Goal: Information Seeking & Learning: Learn about a topic

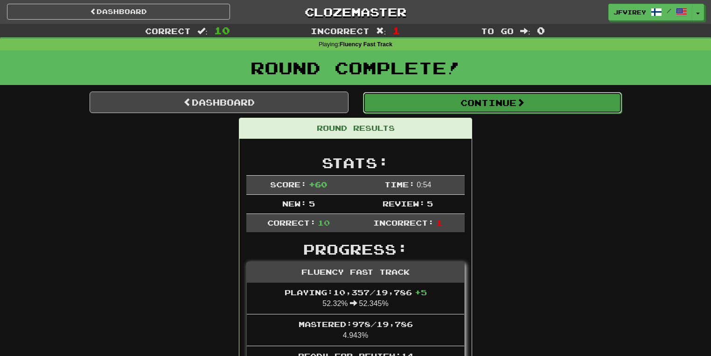
click at [482, 103] on button "Continue" at bounding box center [492, 102] width 259 height 21
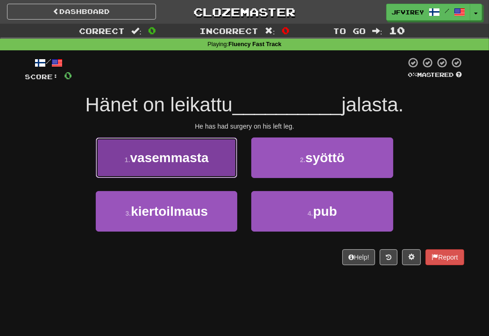
click at [166, 160] on span "vasemmasta" at bounding box center [169, 158] width 78 height 14
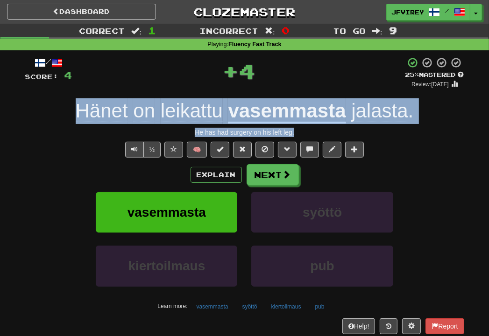
drag, startPoint x: 307, startPoint y: 134, endPoint x: 61, endPoint y: 110, distance: 246.7
click at [61, 110] on div "/ Score: 4 + 4 25 % Mastered Review: 2025-08-20 Hänet on leikattu vasemmasta ja…" at bounding box center [244, 203] width 439 height 293
copy div "Hänet on leikattu vasemmasta jalasta . He has had surgery on his left leg."
click at [139, 153] on button "Text-to-speech controls" at bounding box center [134, 150] width 19 height 16
click at [283, 176] on span at bounding box center [287, 175] width 8 height 8
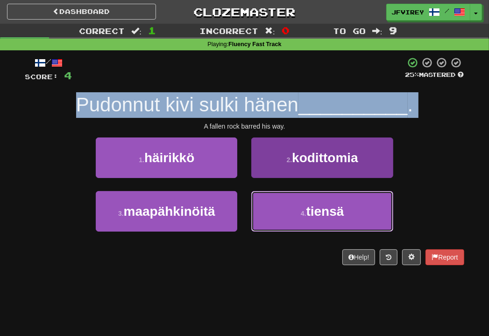
click at [284, 196] on button "4 . tiensä" at bounding box center [321, 211] width 141 height 41
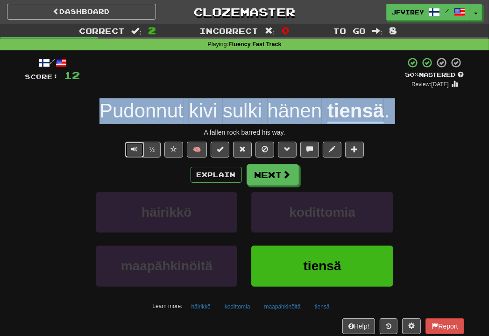
click at [131, 148] on button "Text-to-speech controls" at bounding box center [134, 150] width 19 height 16
click at [278, 175] on button "Next" at bounding box center [273, 175] width 52 height 21
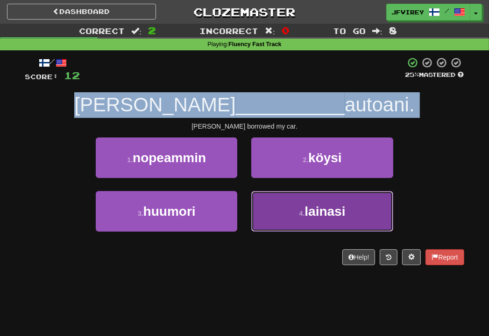
click at [291, 209] on button "4 . lainasi" at bounding box center [321, 211] width 141 height 41
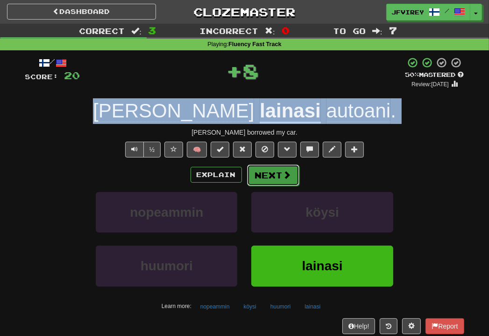
click at [263, 165] on button "Next" at bounding box center [273, 175] width 52 height 21
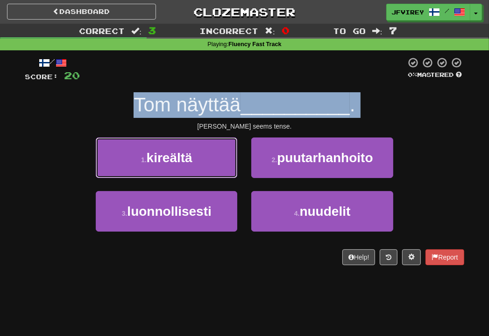
click at [197, 159] on button "1 . kireältä" at bounding box center [166, 158] width 141 height 41
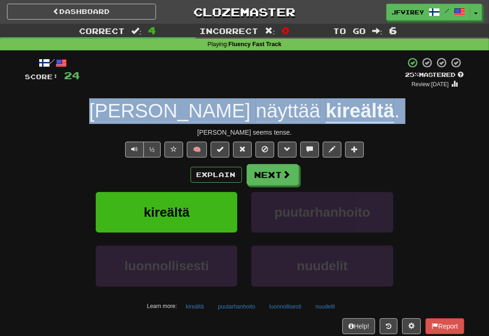
click at [325, 115] on u "kireältä" at bounding box center [359, 112] width 69 height 24
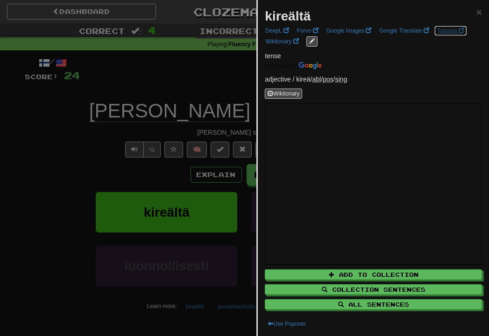
click at [449, 34] on link "Tatoeba" at bounding box center [450, 31] width 33 height 10
click at [77, 128] on div at bounding box center [244, 168] width 489 height 336
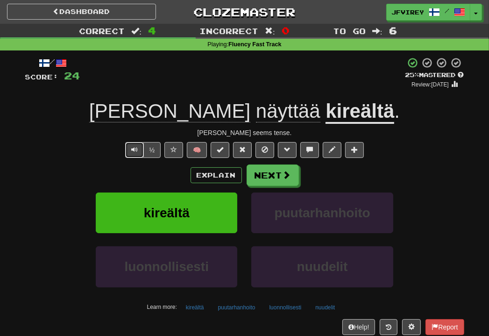
click at [137, 154] on button "Text-to-speech controls" at bounding box center [134, 150] width 19 height 16
click at [265, 173] on button "Next" at bounding box center [273, 175] width 52 height 21
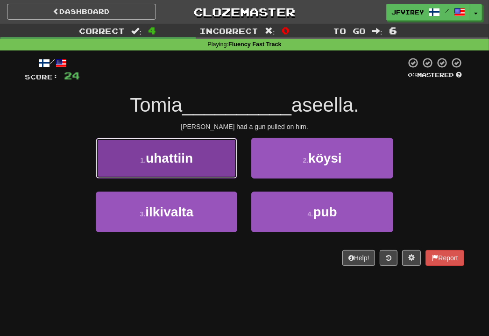
click at [198, 164] on button "1 . uhattiin" at bounding box center [166, 158] width 141 height 41
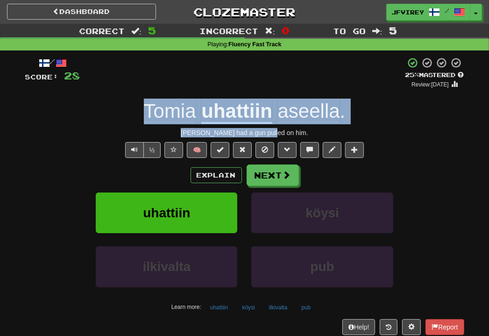
drag, startPoint x: 303, startPoint y: 133, endPoint x: 144, endPoint y: 113, distance: 160.8
click at [144, 113] on div "/ Score: 28 + 4 25 % Mastered Review: 2025-08-20 Tomia uhattiin aseella . Tom h…" at bounding box center [244, 203] width 439 height 293
copy div "Tomia uhattiin aseella . Tom had a gun pulled on him."
click at [136, 146] on span "Text-to-speech controls" at bounding box center [134, 149] width 7 height 7
click at [287, 171] on span at bounding box center [287, 175] width 8 height 8
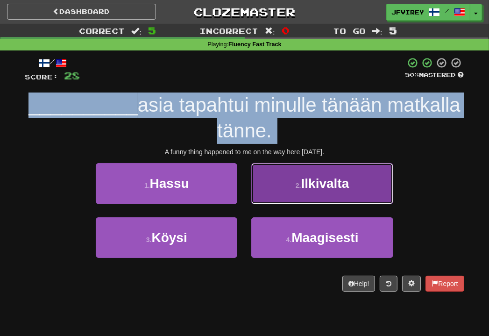
click at [291, 172] on button "2 . Ilkivalta" at bounding box center [321, 183] width 141 height 41
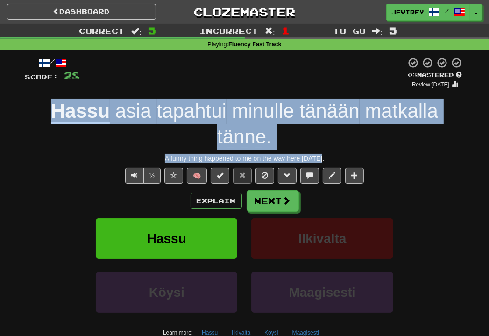
drag, startPoint x: 327, startPoint y: 157, endPoint x: 57, endPoint y: 108, distance: 274.2
click at [57, 108] on div "/ Score: 28 0 % Mastered Review: 2025-08-19 Hassu asia tapahtui minulle tänään …" at bounding box center [244, 216] width 439 height 318
copy div "Hassu asia tapahtui minulle tänään matkalla tänne . A funny thing happened to m…"
click at [75, 108] on u "Hassu" at bounding box center [80, 112] width 59 height 24
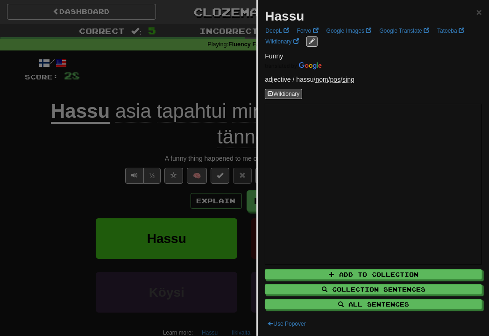
click at [82, 155] on div at bounding box center [244, 168] width 489 height 336
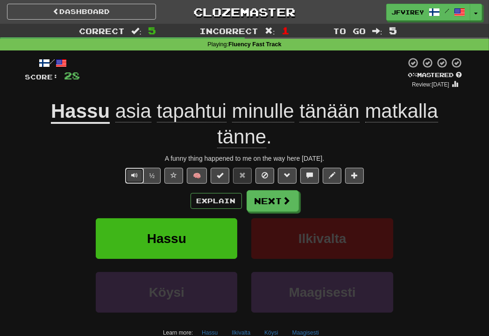
click at [127, 179] on button "Text-to-speech controls" at bounding box center [134, 176] width 19 height 16
click at [281, 202] on button "Next" at bounding box center [273, 200] width 52 height 21
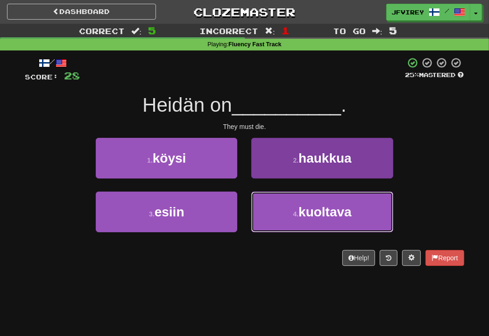
click at [331, 216] on span "kuoltava" at bounding box center [324, 211] width 53 height 14
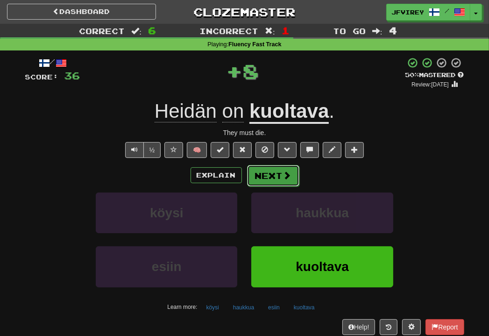
click at [266, 171] on button "Next" at bounding box center [273, 175] width 52 height 21
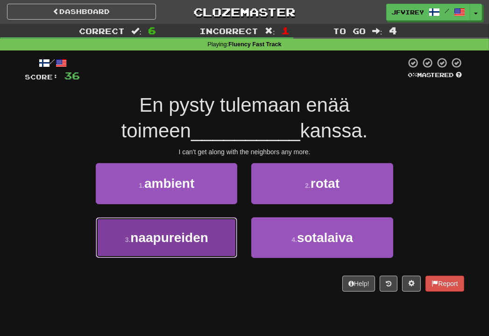
click at [183, 239] on span "naapureiden" at bounding box center [168, 237] width 77 height 14
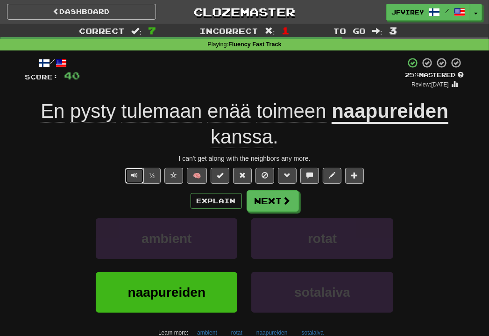
click at [138, 177] on button "Text-to-speech controls" at bounding box center [134, 176] width 19 height 16
click at [207, 114] on span "tulemaan" at bounding box center [228, 111] width 43 height 22
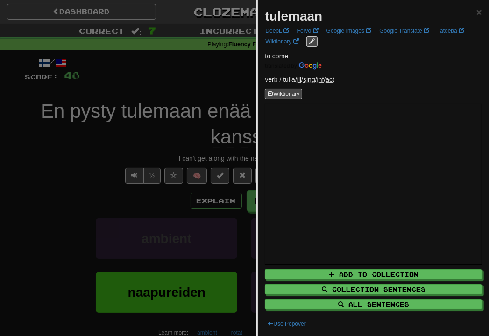
click at [104, 161] on div at bounding box center [244, 168] width 489 height 336
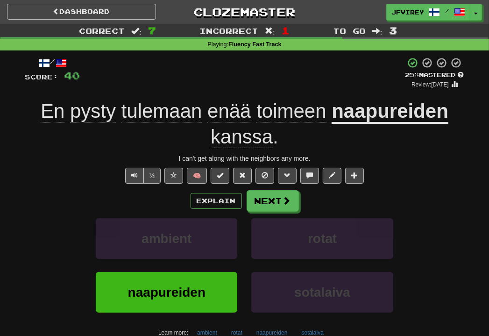
click at [301, 120] on span "toimeen" at bounding box center [291, 111] width 70 height 22
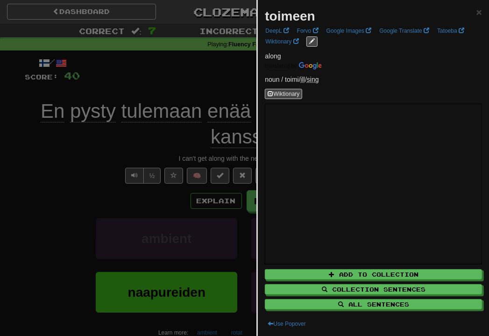
click at [109, 169] on div at bounding box center [244, 168] width 489 height 336
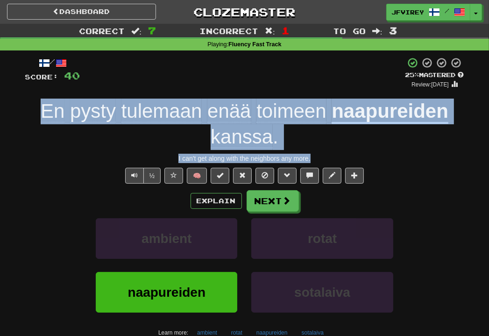
drag, startPoint x: 334, startPoint y: 155, endPoint x: 40, endPoint y: 115, distance: 296.8
click at [40, 115] on div "/ Score: 40 + 4 25 % Mastered Review: 2025-08-20 En pysty tulemaan enää toimeen…" at bounding box center [244, 216] width 439 height 318
copy div "En pysty tulemaan enää toimeen naapureiden kanssa . I can't get along with the …"
click at [263, 205] on button "Next" at bounding box center [273, 200] width 52 height 21
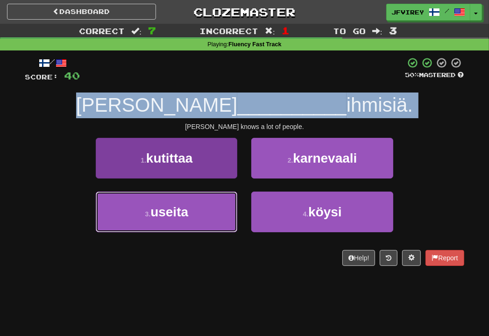
click at [188, 217] on span "useita" at bounding box center [169, 211] width 38 height 14
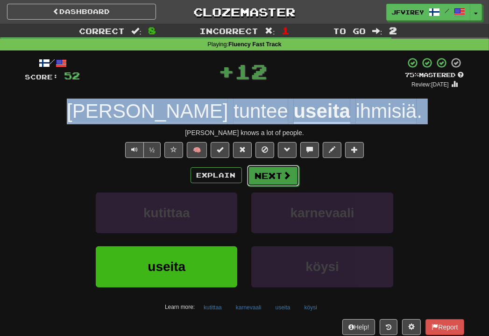
click at [276, 178] on button "Next" at bounding box center [273, 175] width 52 height 21
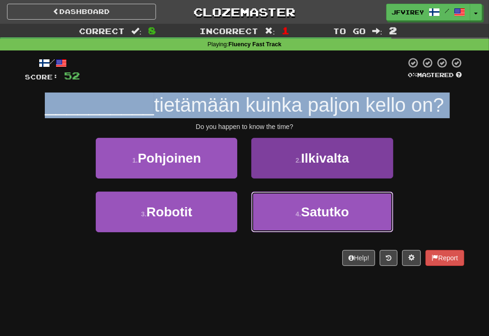
click at [299, 203] on button "4 . Satutko" at bounding box center [321, 211] width 141 height 41
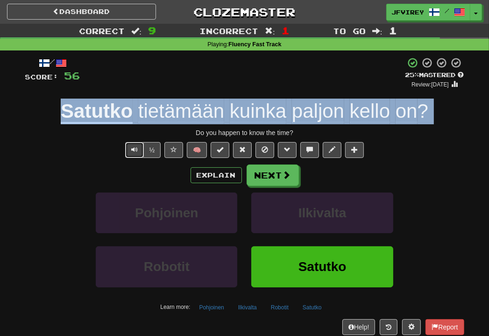
click at [133, 155] on button "Text-to-speech controls" at bounding box center [134, 150] width 19 height 16
click at [196, 111] on span "tietämään" at bounding box center [181, 111] width 86 height 22
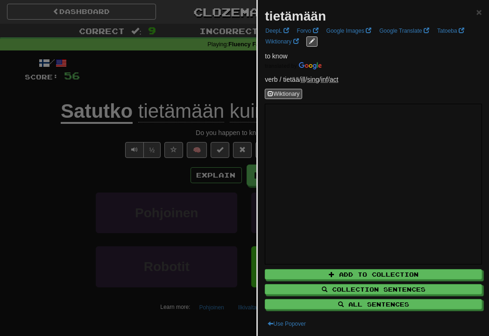
click at [76, 151] on div at bounding box center [244, 168] width 489 height 336
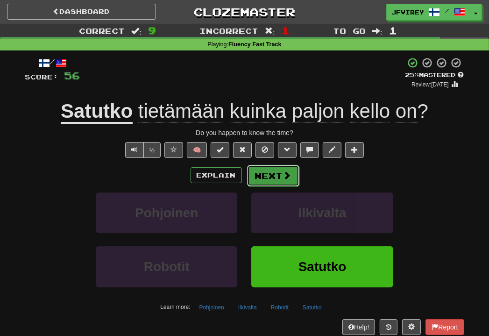
click at [266, 170] on button "Next" at bounding box center [273, 175] width 52 height 21
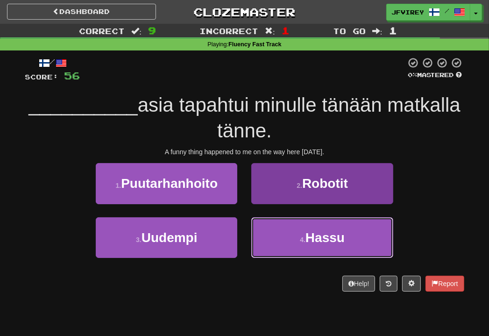
click at [312, 221] on button "4 . Hassu" at bounding box center [321, 237] width 141 height 41
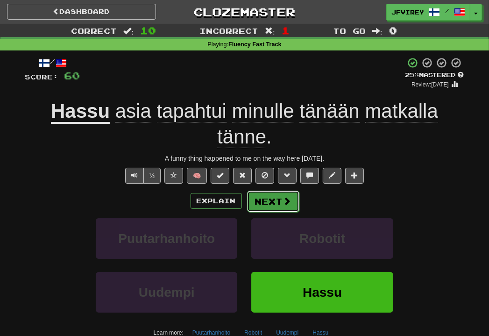
click at [276, 201] on button "Next" at bounding box center [273, 200] width 52 height 21
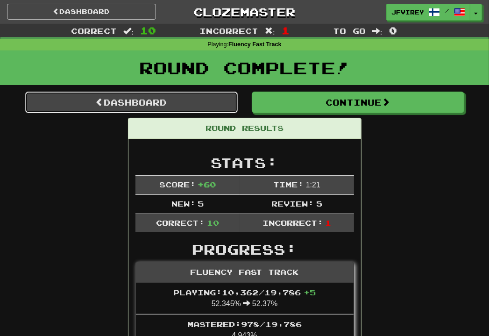
click at [158, 103] on link "Dashboard" at bounding box center [131, 101] width 212 height 21
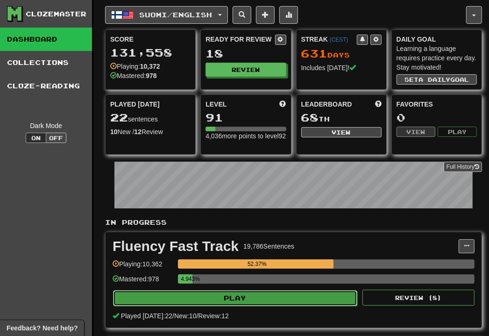
click at [266, 301] on button "Play" at bounding box center [235, 298] width 244 height 16
select select "**"
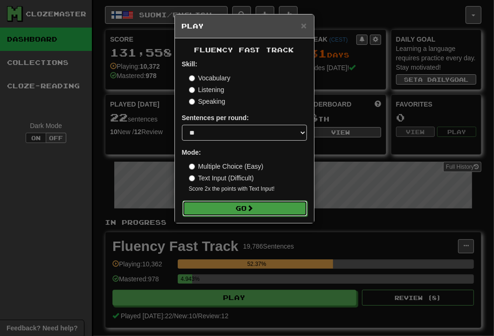
click at [276, 207] on button "Go" at bounding box center [244, 208] width 125 height 16
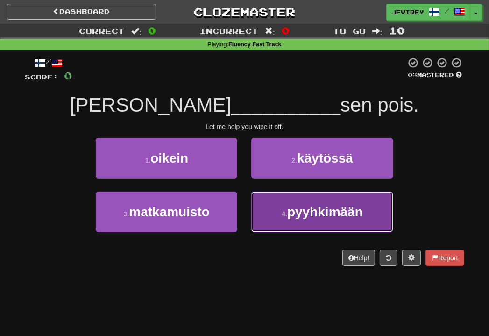
click at [321, 211] on span "pyyhkimään" at bounding box center [325, 211] width 76 height 14
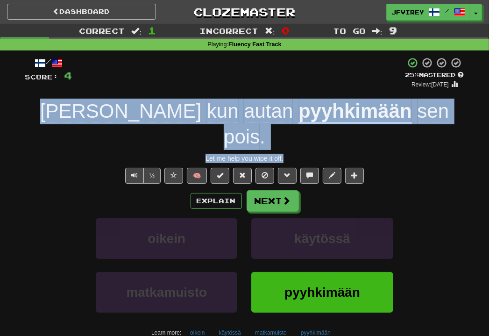
drag, startPoint x: 297, startPoint y: 130, endPoint x: 73, endPoint y: 105, distance: 225.4
click at [73, 105] on div "/ Score: 4 + 4 25 % Mastered Review: [DATE] [PERSON_NAME] autan pyyhkimään sen …" at bounding box center [244, 216] width 439 height 318
copy div "[PERSON_NAME] kun autan pyyhkimään sen pois . Let me help you wipe it off."
click at [298, 115] on u "pyyhkimään" at bounding box center [354, 112] width 113 height 24
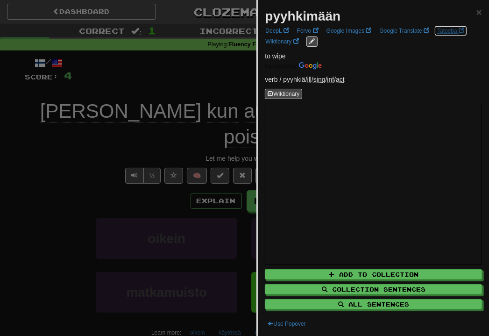
click at [443, 30] on link "Tatoeba" at bounding box center [450, 31] width 33 height 10
click at [93, 161] on div at bounding box center [244, 168] width 489 height 336
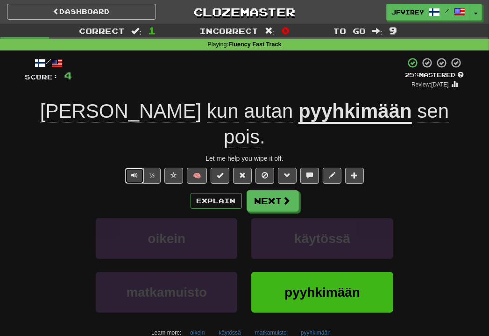
click at [135, 172] on span "Text-to-speech controls" at bounding box center [134, 175] width 7 height 7
click at [287, 196] on span at bounding box center [287, 200] width 8 height 8
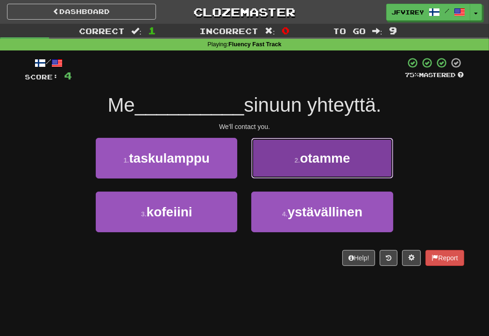
click at [308, 157] on span "otamme" at bounding box center [325, 158] width 50 height 14
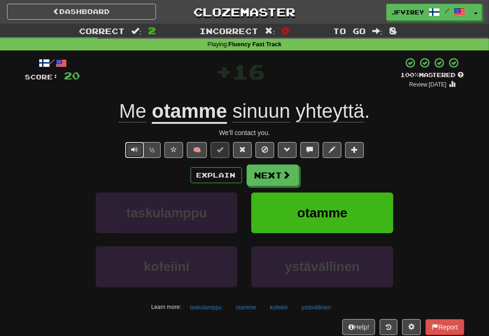
click at [127, 150] on button "Text-to-speech controls" at bounding box center [134, 150] width 19 height 16
click at [269, 177] on button "Next" at bounding box center [273, 175] width 52 height 21
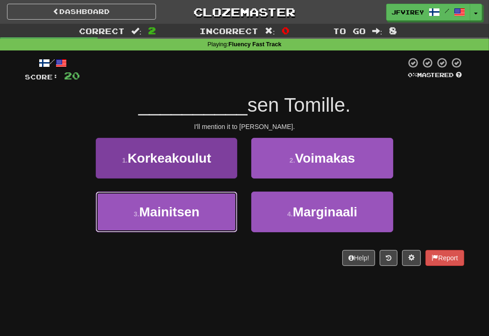
click at [196, 224] on button "3 . Mainitsen" at bounding box center [166, 211] width 141 height 41
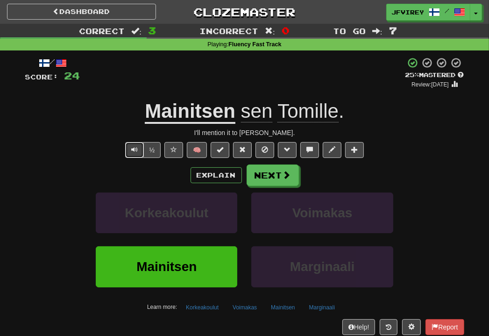
click at [135, 152] on span "Text-to-speech controls" at bounding box center [134, 149] width 7 height 7
click at [289, 130] on div "I'll mention it to Tom." at bounding box center [244, 132] width 439 height 9
click at [133, 149] on span "Text-to-speech controls" at bounding box center [134, 149] width 7 height 7
click at [270, 172] on button "Next" at bounding box center [273, 175] width 52 height 21
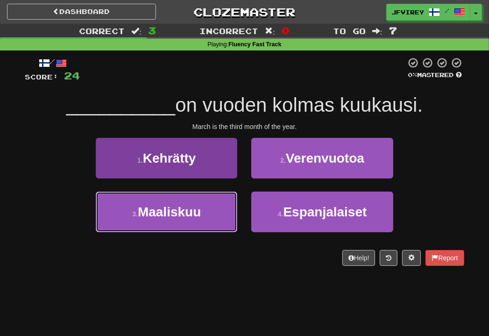
click at [201, 205] on span "Maaliskuu" at bounding box center [169, 211] width 63 height 14
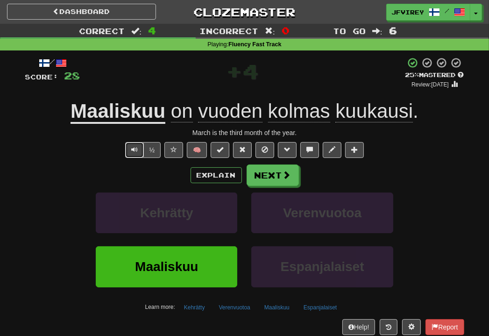
click at [135, 149] on span "Text-to-speech controls" at bounding box center [134, 149] width 7 height 7
click at [276, 169] on button "Next" at bounding box center [273, 175] width 52 height 21
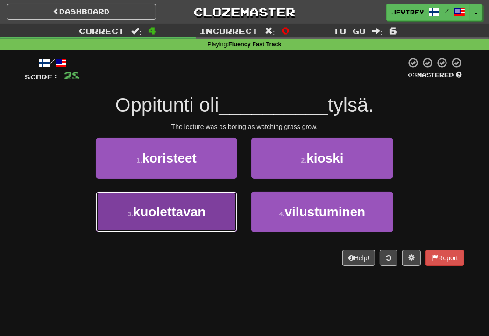
click at [209, 224] on button "3 . kuolettavan" at bounding box center [166, 211] width 141 height 41
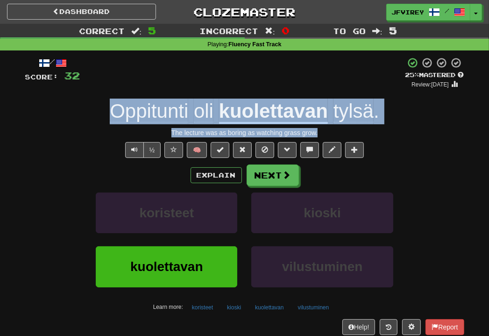
drag, startPoint x: 322, startPoint y: 132, endPoint x: 110, endPoint y: 117, distance: 212.9
click at [110, 117] on div "/ Score: 32 + 4 25 % Mastered Review: 2025-08-20 Oppitunti oli kuolettavan tyls…" at bounding box center [244, 203] width 439 height 293
copy div "Oppitunti oli kuolettavan tylsä . The lecture was as boring as watching grass g…"
click at [133, 146] on span "Text-to-speech controls" at bounding box center [134, 149] width 7 height 7
click at [262, 173] on button "Next" at bounding box center [273, 175] width 52 height 21
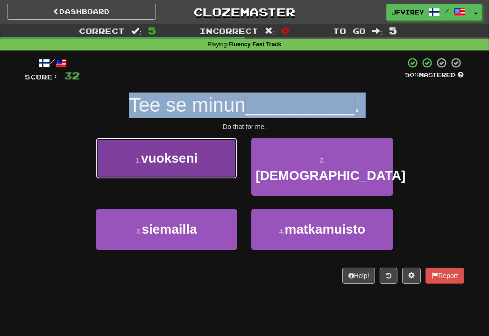
click at [168, 151] on span "vuokseni" at bounding box center [169, 158] width 56 height 14
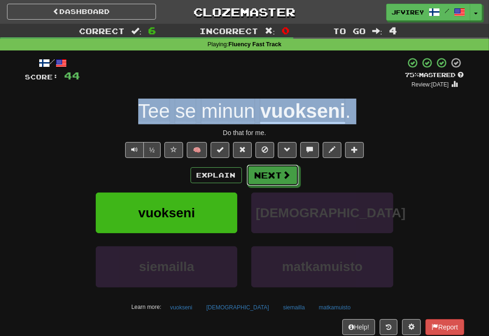
click at [280, 177] on button "Next" at bounding box center [272, 174] width 52 height 21
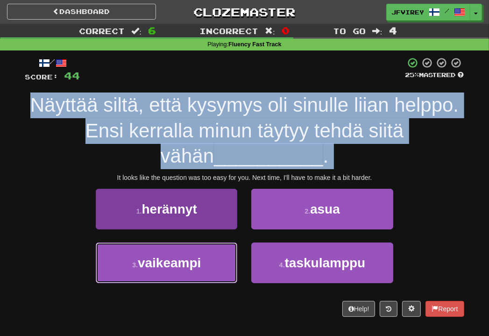
click at [137, 261] on small "3 ." at bounding box center [135, 264] width 6 height 7
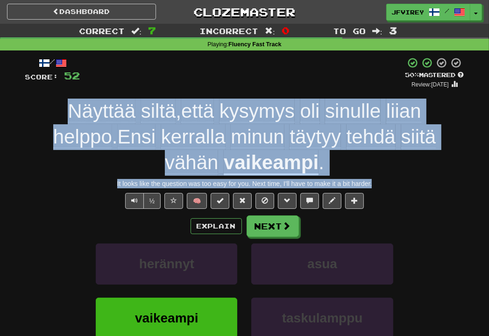
drag, startPoint x: 381, startPoint y: 183, endPoint x: 23, endPoint y: 114, distance: 364.5
click at [23, 114] on div "/ Score: 52 + 8 50 % Mastered Review: 2025-08-29 Näyttää siltä , että kysymys o…" at bounding box center [244, 231] width 453 height 363
copy div "Näyttää siltä , että kysymys oli sinulle liian helppo . Ensi kerralla minun täy…"
click at [280, 228] on button "Next" at bounding box center [273, 226] width 52 height 21
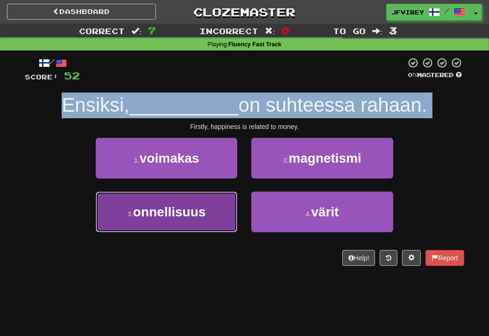
click at [197, 215] on span "onnellisuus" at bounding box center [169, 211] width 73 height 14
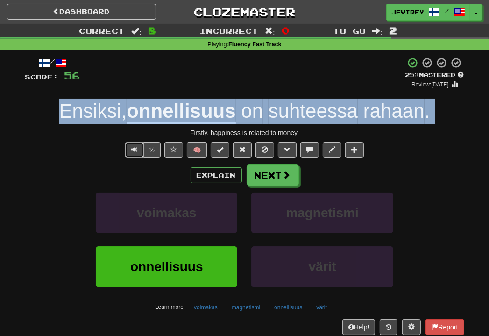
click at [137, 152] on span "Text-to-speech controls" at bounding box center [134, 149] width 7 height 7
click at [277, 170] on button "Next" at bounding box center [273, 175] width 52 height 21
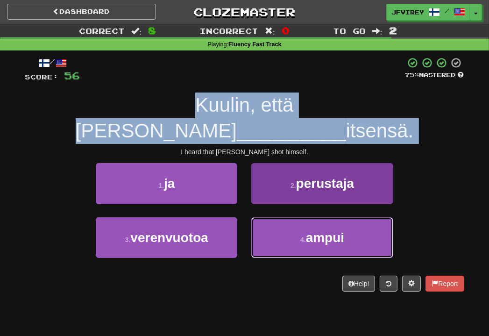
click at [297, 217] on button "4 . ampui" at bounding box center [321, 237] width 141 height 41
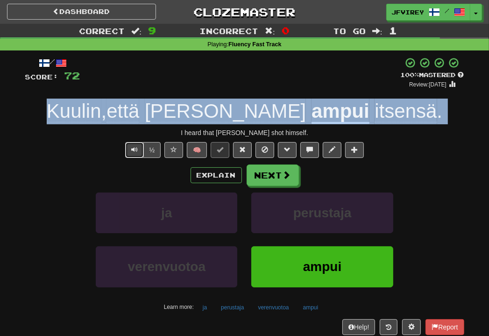
click at [134, 146] on span "Text-to-speech controls" at bounding box center [134, 149] width 7 height 7
click at [280, 177] on button "Next" at bounding box center [273, 175] width 52 height 21
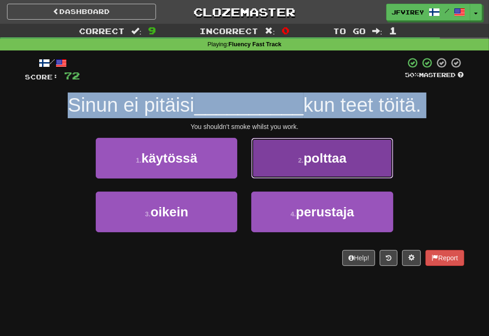
click at [294, 156] on button "2 . polttaa" at bounding box center [321, 158] width 141 height 41
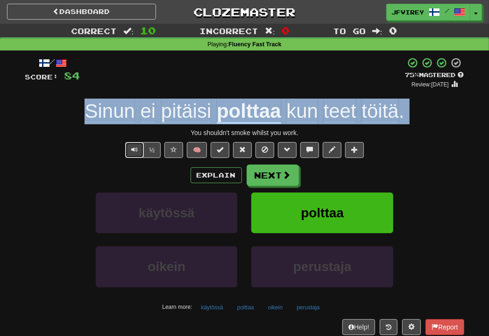
click at [134, 151] on span "Text-to-speech controls" at bounding box center [134, 149] width 7 height 7
click at [283, 174] on span at bounding box center [287, 175] width 8 height 8
